Goal: Task Accomplishment & Management: Manage account settings

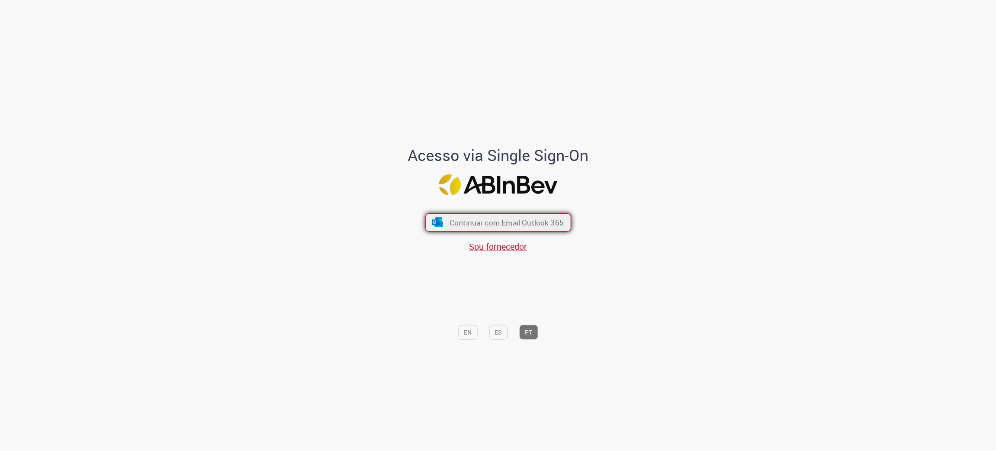
click at [535, 221] on span "Continuar com Email Outlook 365" at bounding box center [506, 222] width 114 height 10
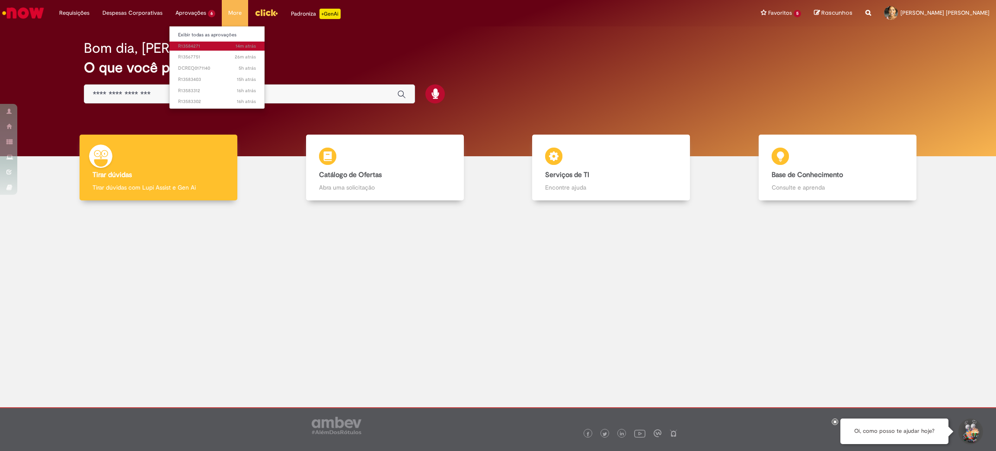
click at [192, 43] on span "14m atrás 14 minutos atrás R13584271" at bounding box center [217, 46] width 78 height 7
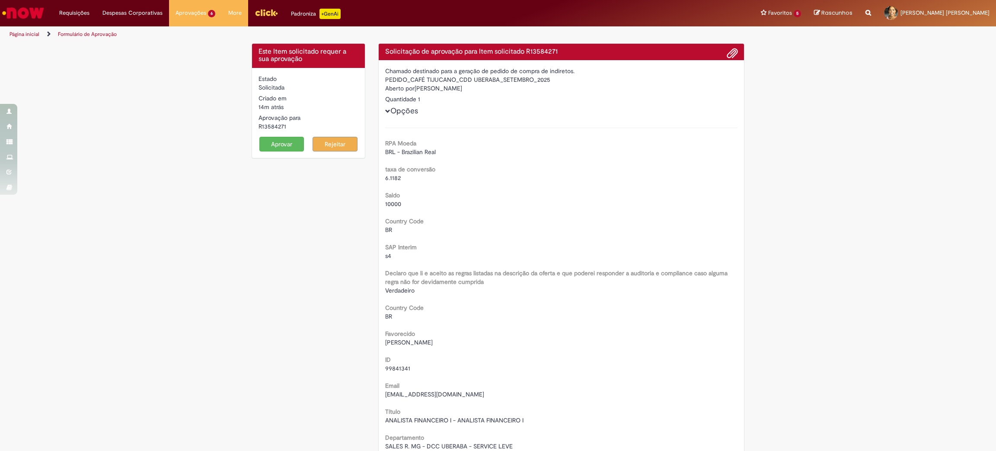
click at [270, 149] on button "Aprovar" at bounding box center [281, 144] width 45 height 15
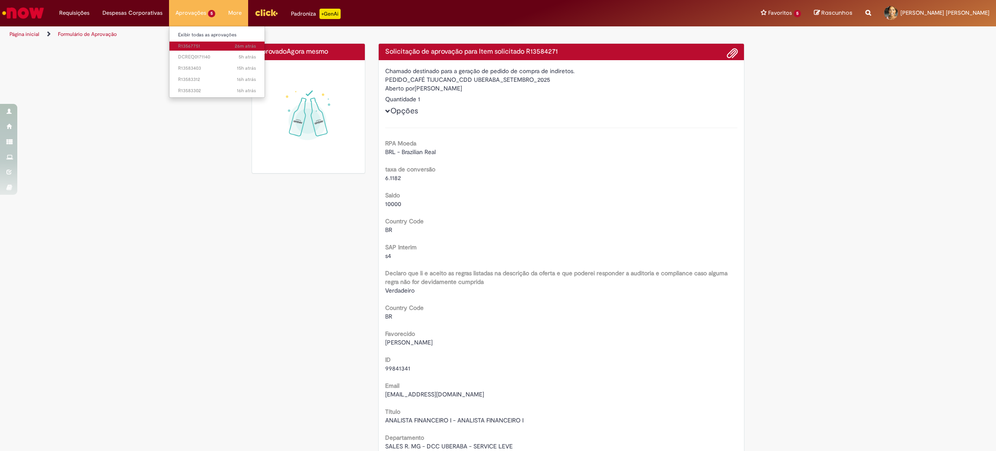
click at [188, 48] on span "26m atrás 26 minutos atrás R13567751" at bounding box center [217, 46] width 78 height 7
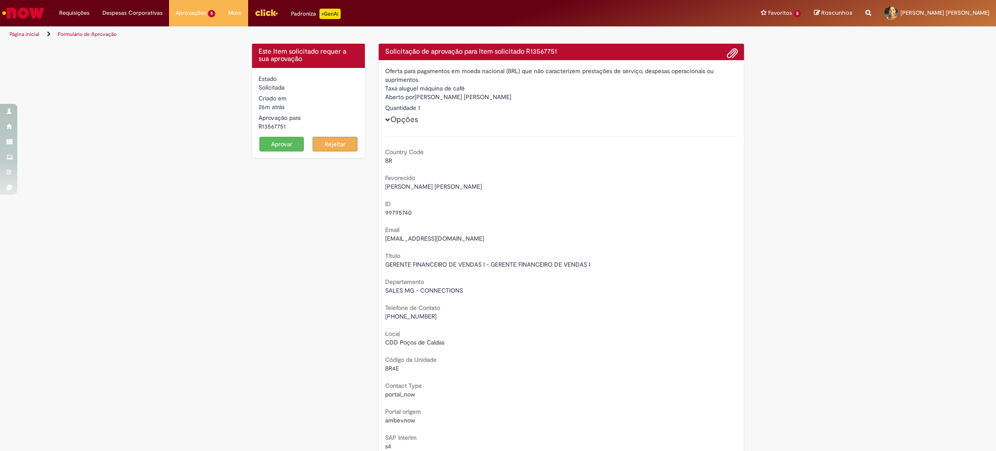
click at [274, 145] on button "Aprovar" at bounding box center [281, 144] width 45 height 15
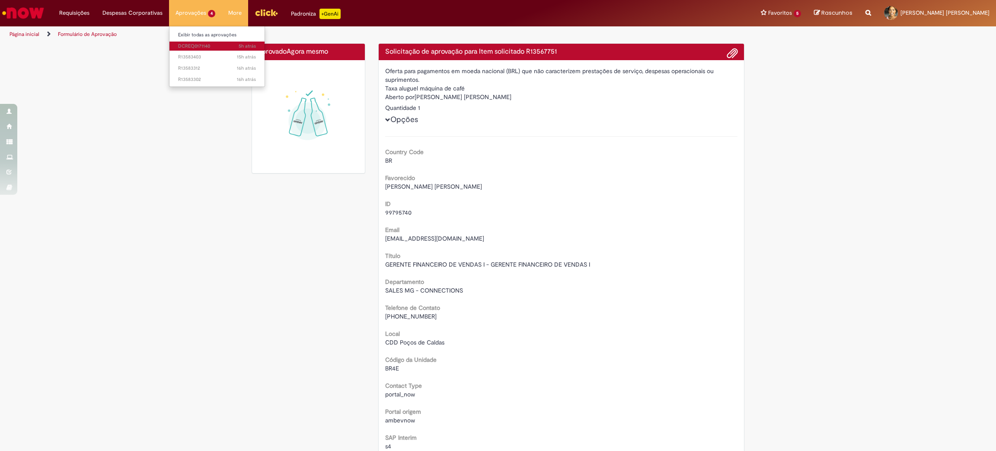
click at [200, 45] on span "5h atrás 5 horas atrás DCREQ0171140" at bounding box center [217, 46] width 78 height 7
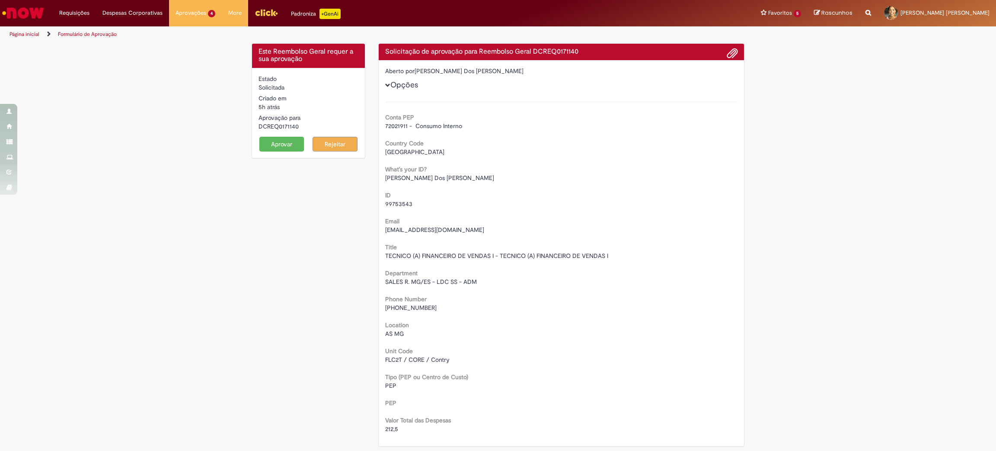
click at [269, 141] on button "Aprovar" at bounding box center [281, 144] width 45 height 15
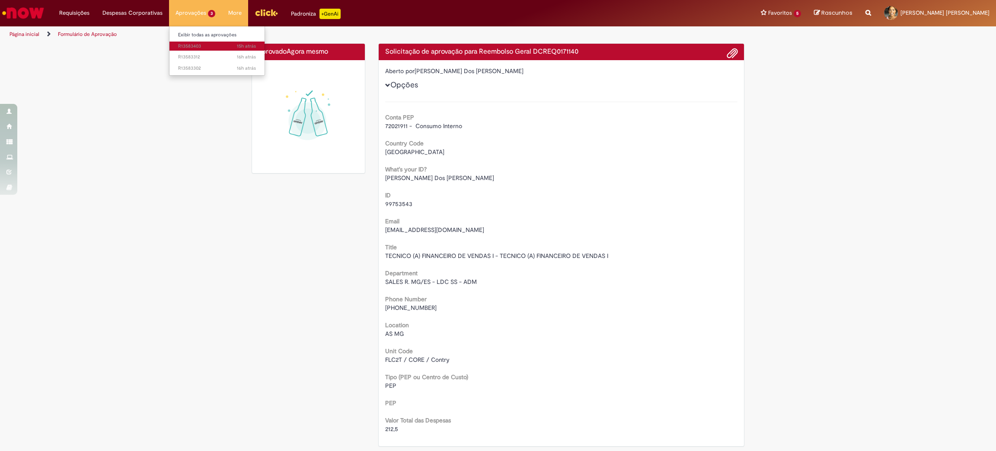
click at [191, 46] on span "15h atrás 15 horas atrás R13583403" at bounding box center [217, 46] width 78 height 7
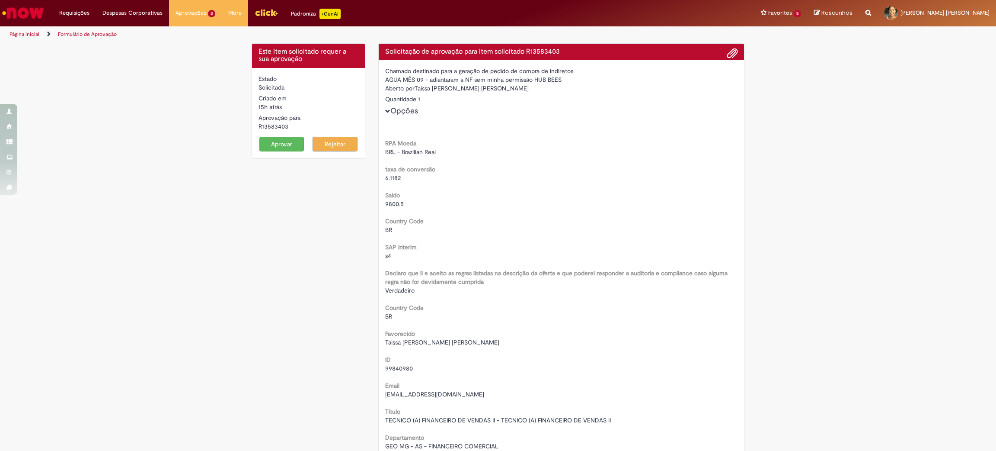
click at [286, 140] on button "Aprovar" at bounding box center [281, 144] width 45 height 15
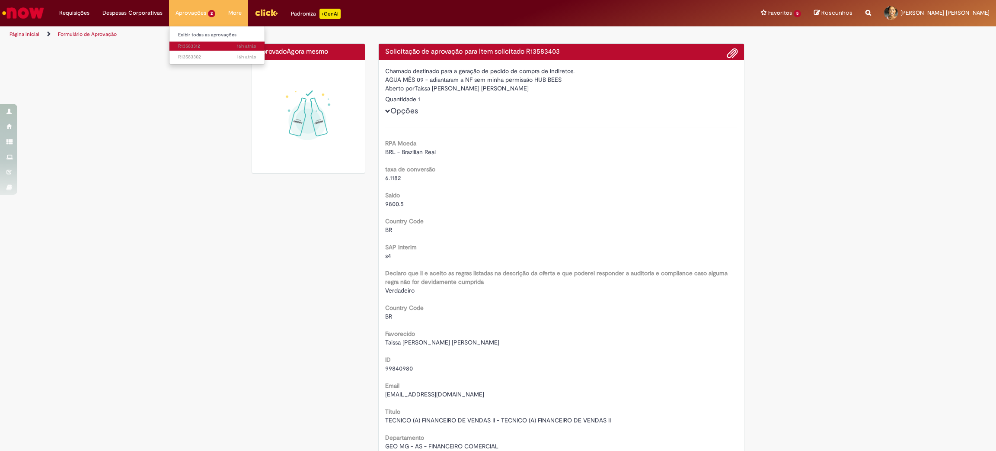
click at [198, 43] on span "16h atrás 16 horas atrás R13583312" at bounding box center [217, 46] width 78 height 7
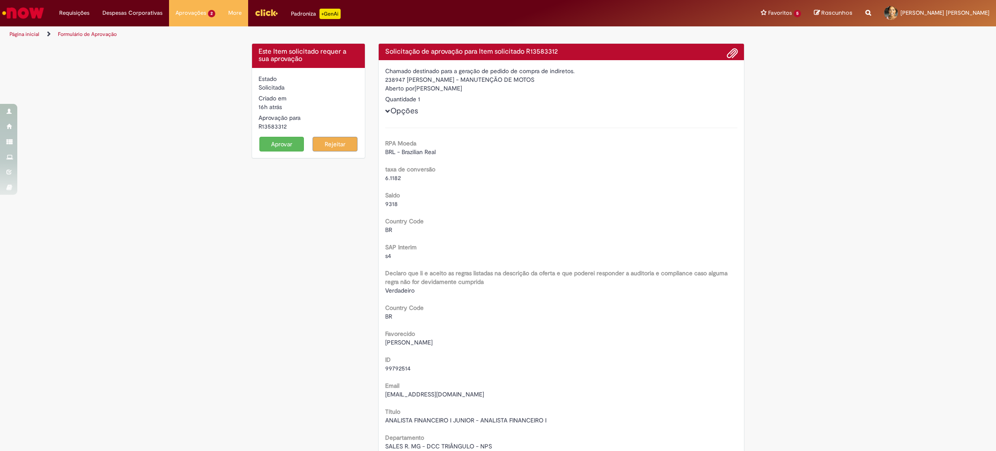
click at [274, 149] on button "Aprovar" at bounding box center [281, 144] width 45 height 15
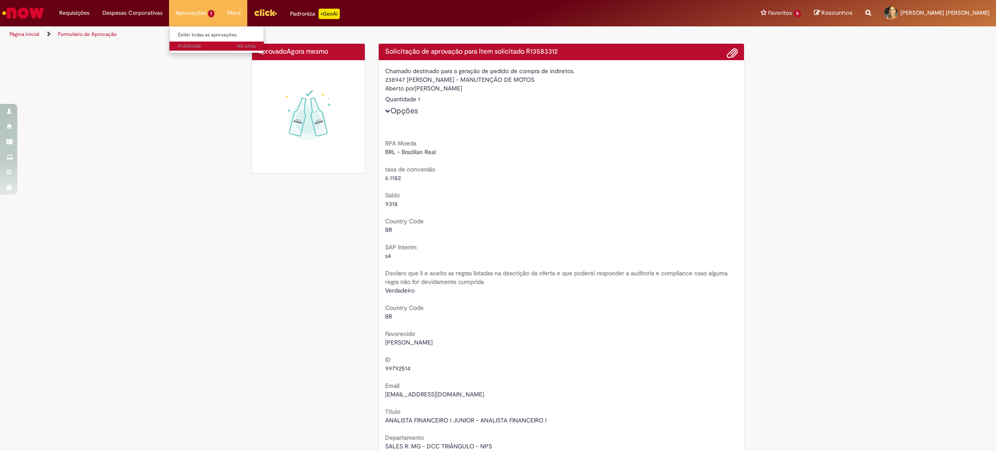
click at [192, 45] on span "16h atrás 16 horas atrás R13583302" at bounding box center [217, 46] width 78 height 7
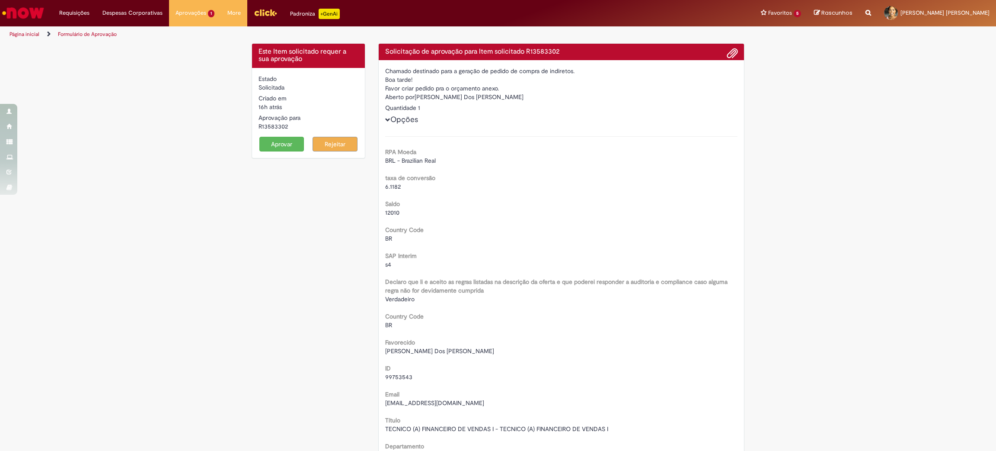
click at [281, 141] on button "Aprovar" at bounding box center [281, 144] width 45 height 15
